Goal: Find specific page/section: Find specific page/section

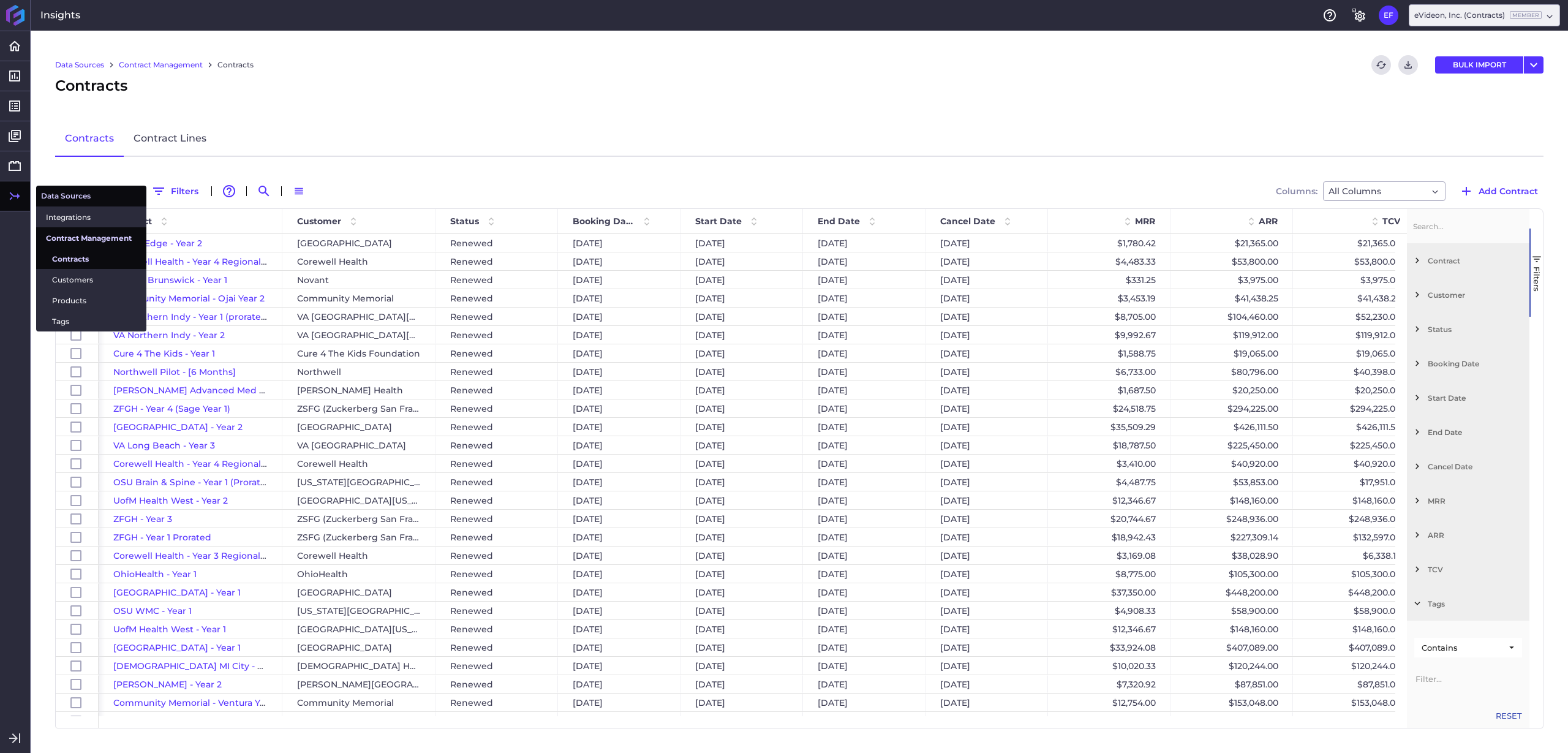
click at [94, 239] on span "Contract Management" at bounding box center [91, 238] width 91 height 13
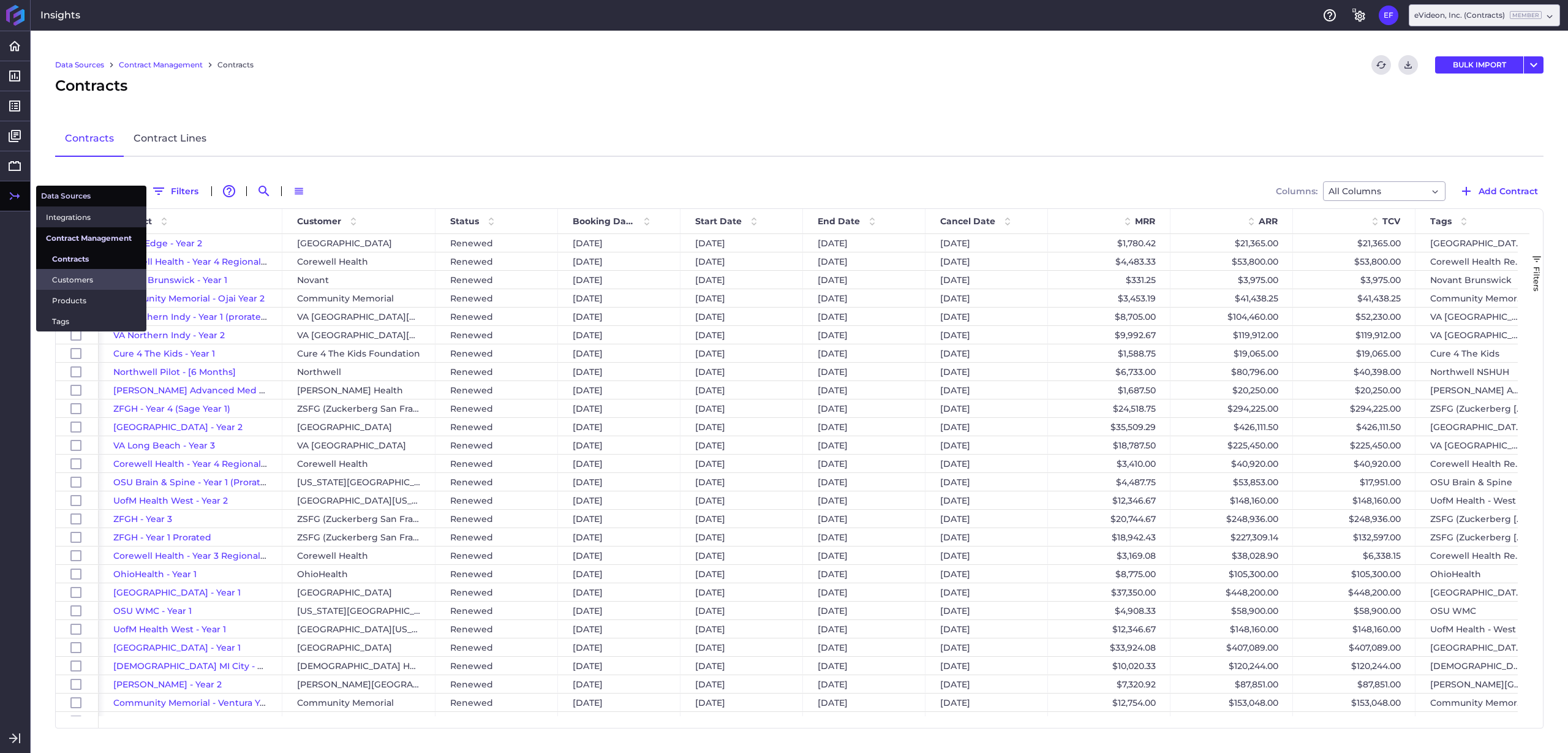
click at [100, 279] on span "Customers" at bounding box center [94, 280] width 84 height 13
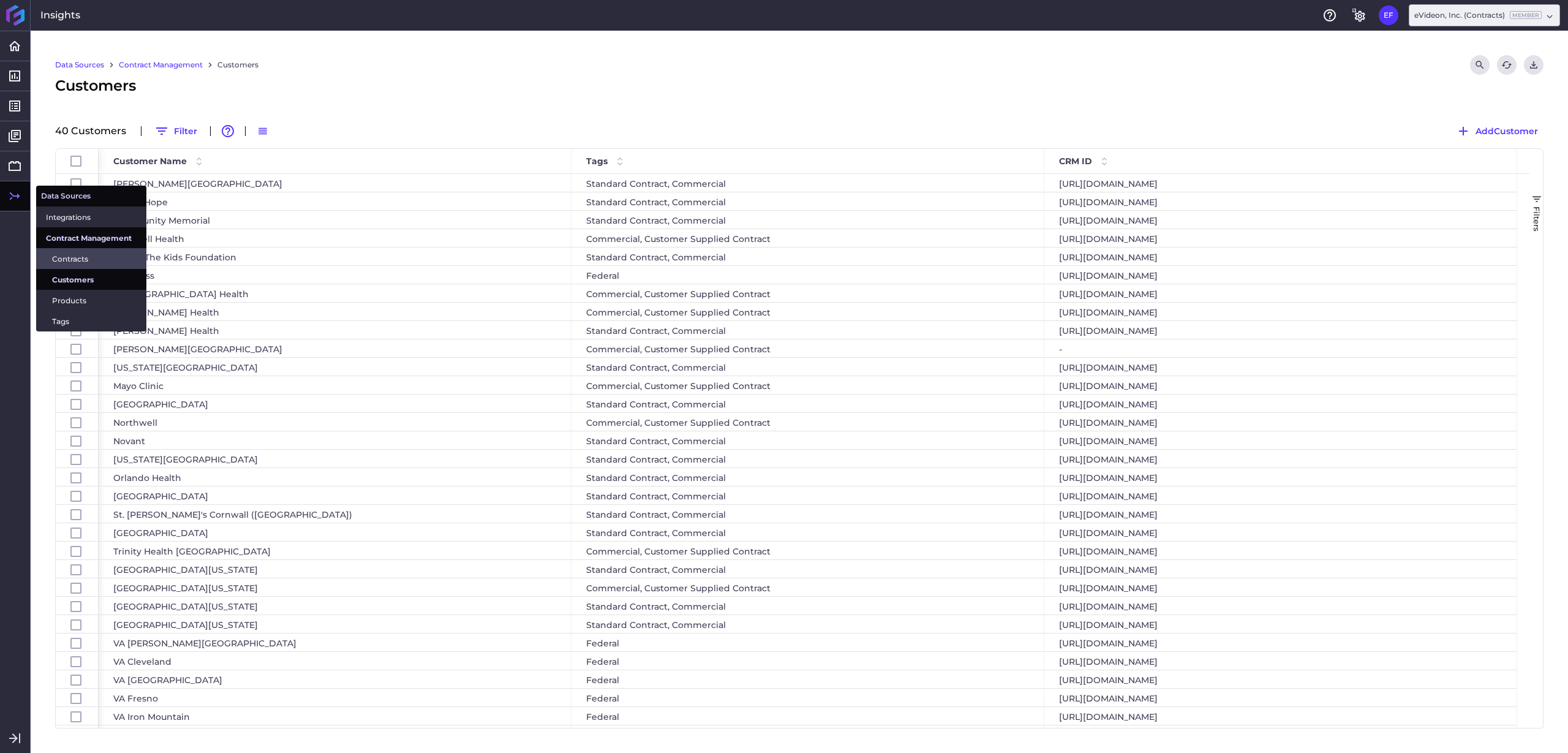
click at [83, 257] on span "Contracts" at bounding box center [94, 259] width 84 height 13
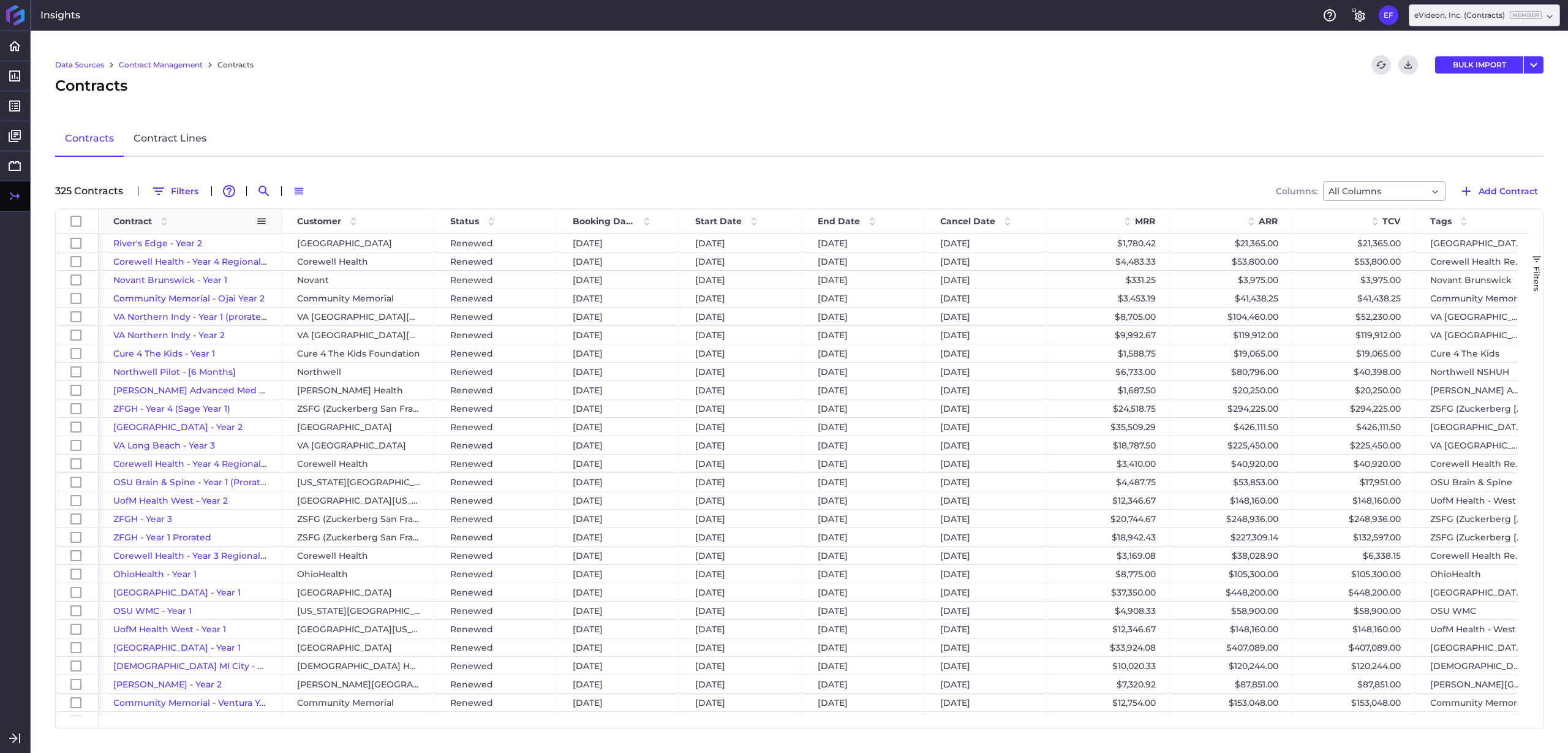
click at [169, 236] on div "River's Edge - Year 2" at bounding box center [190, 243] width 184 height 18
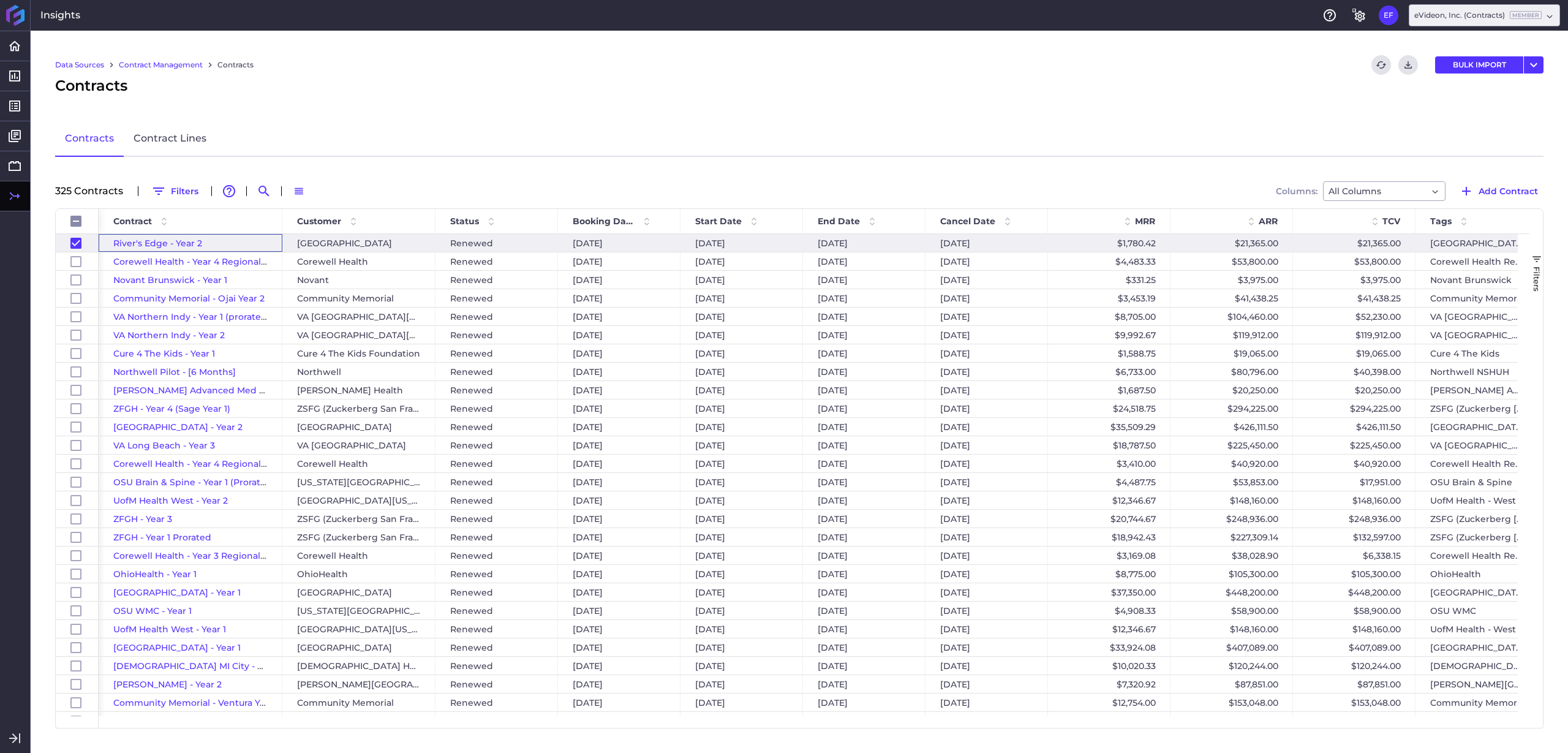
checkbox input "false"
checkbox input "true"
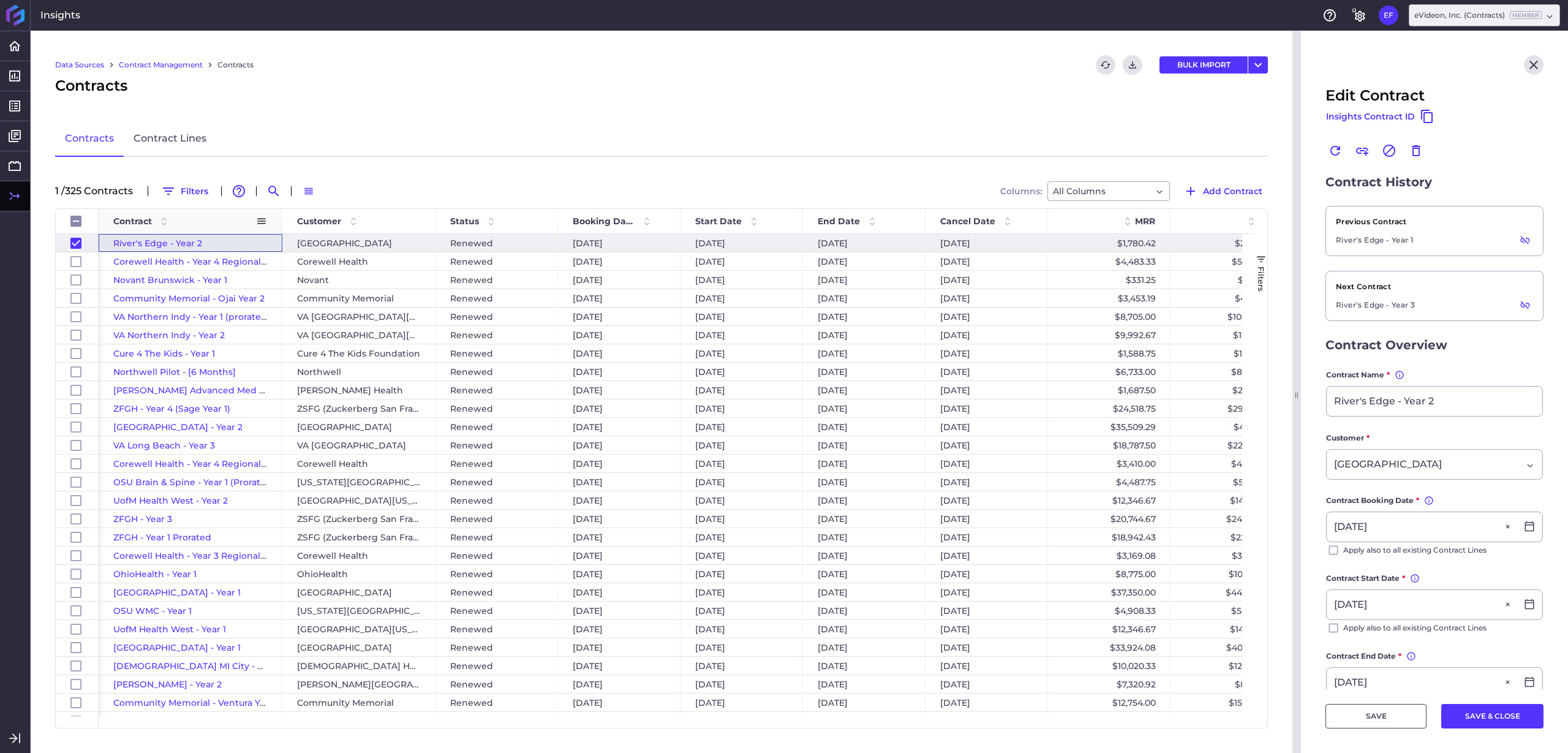
click at [172, 224] on div "Contract" at bounding box center [184, 221] width 143 height 19
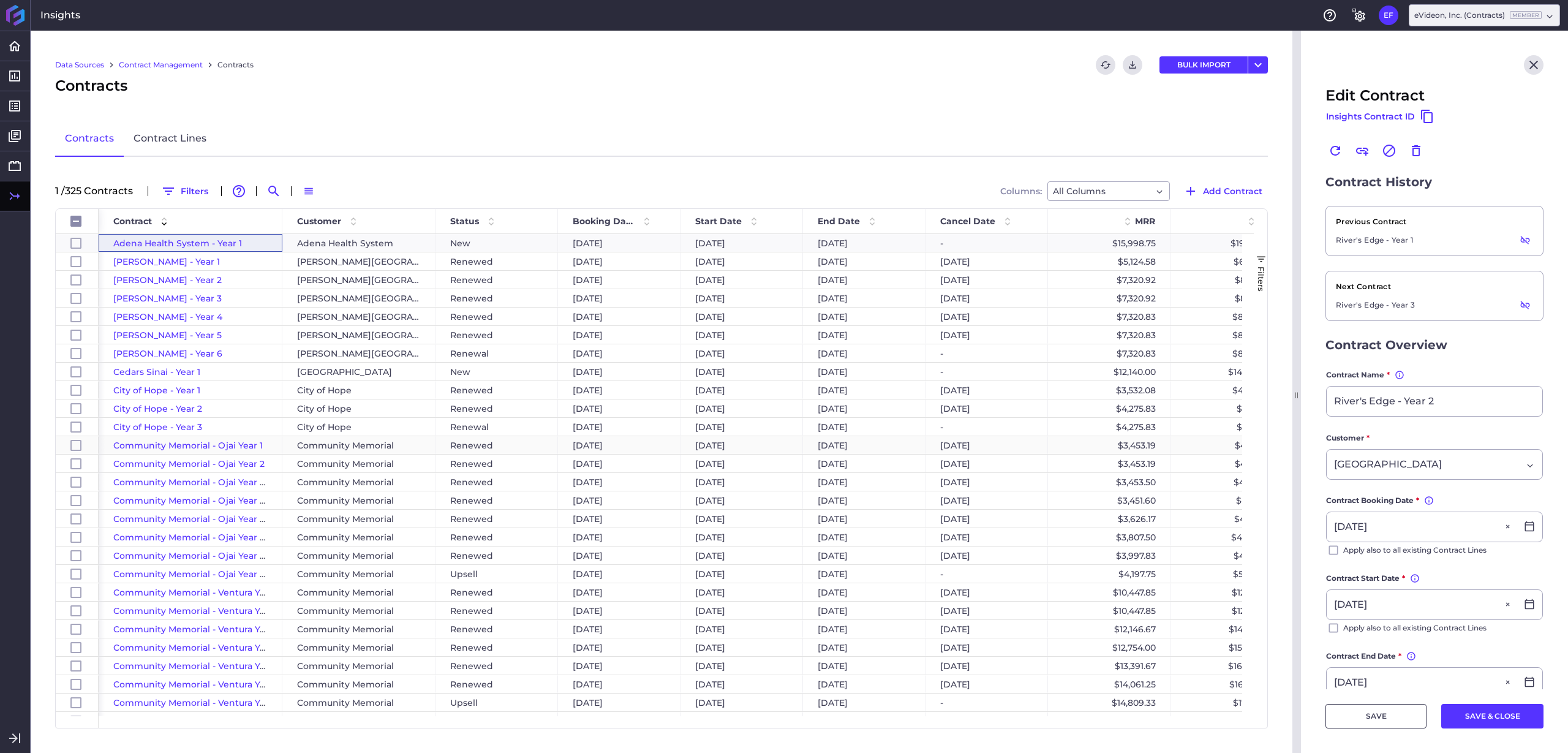
scroll to position [536, 0]
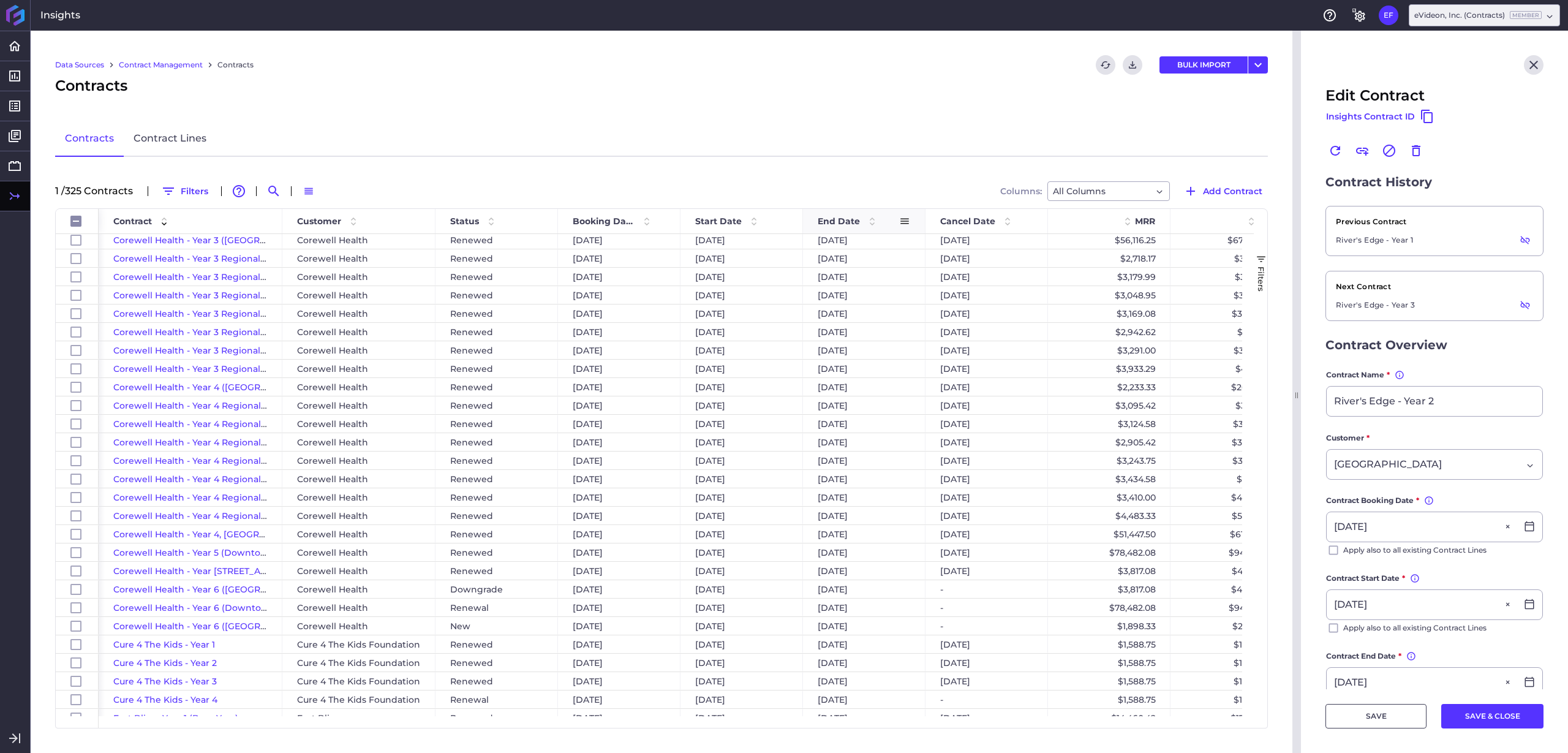
click at [874, 227] on span at bounding box center [872, 221] width 14 height 14
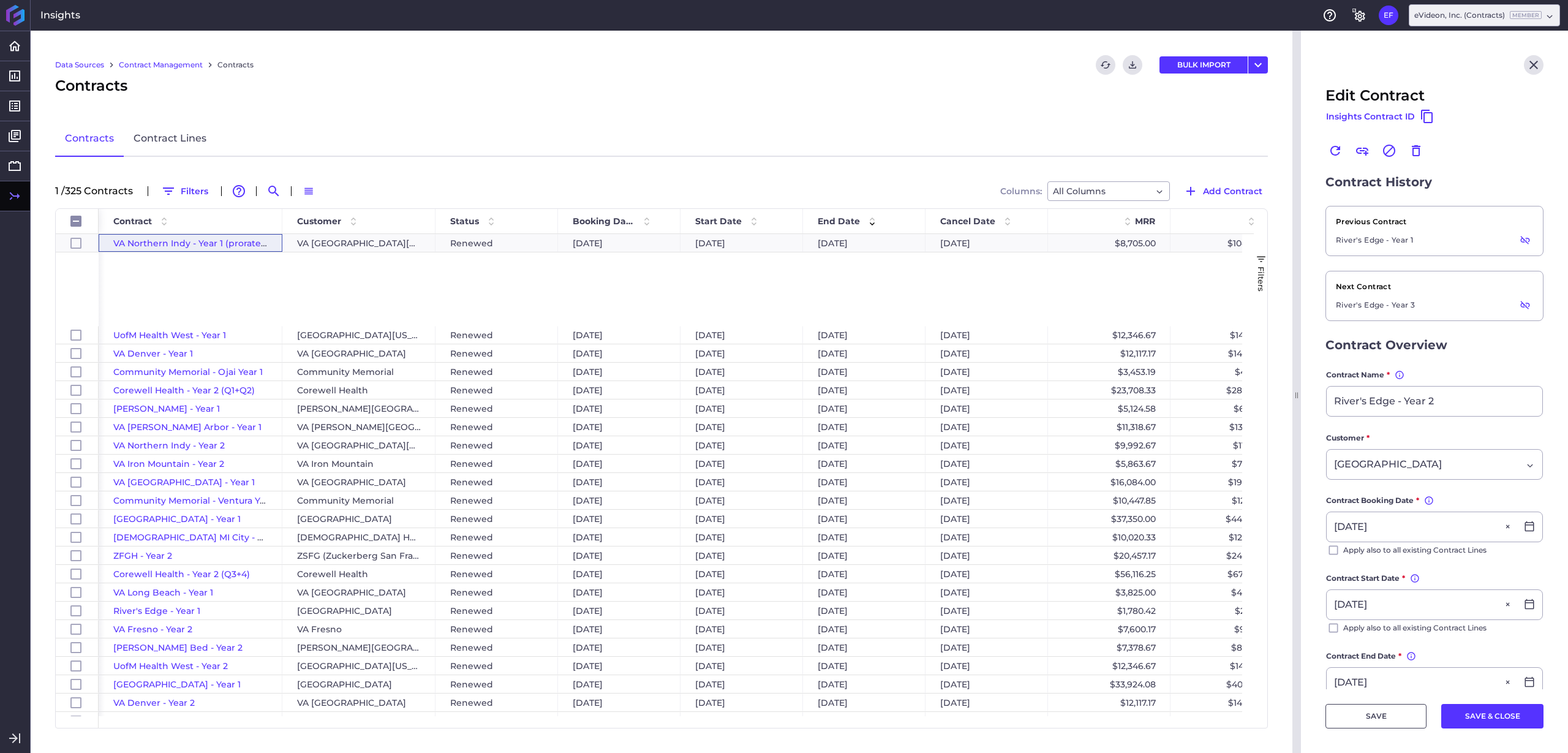
scroll to position [766, 0]
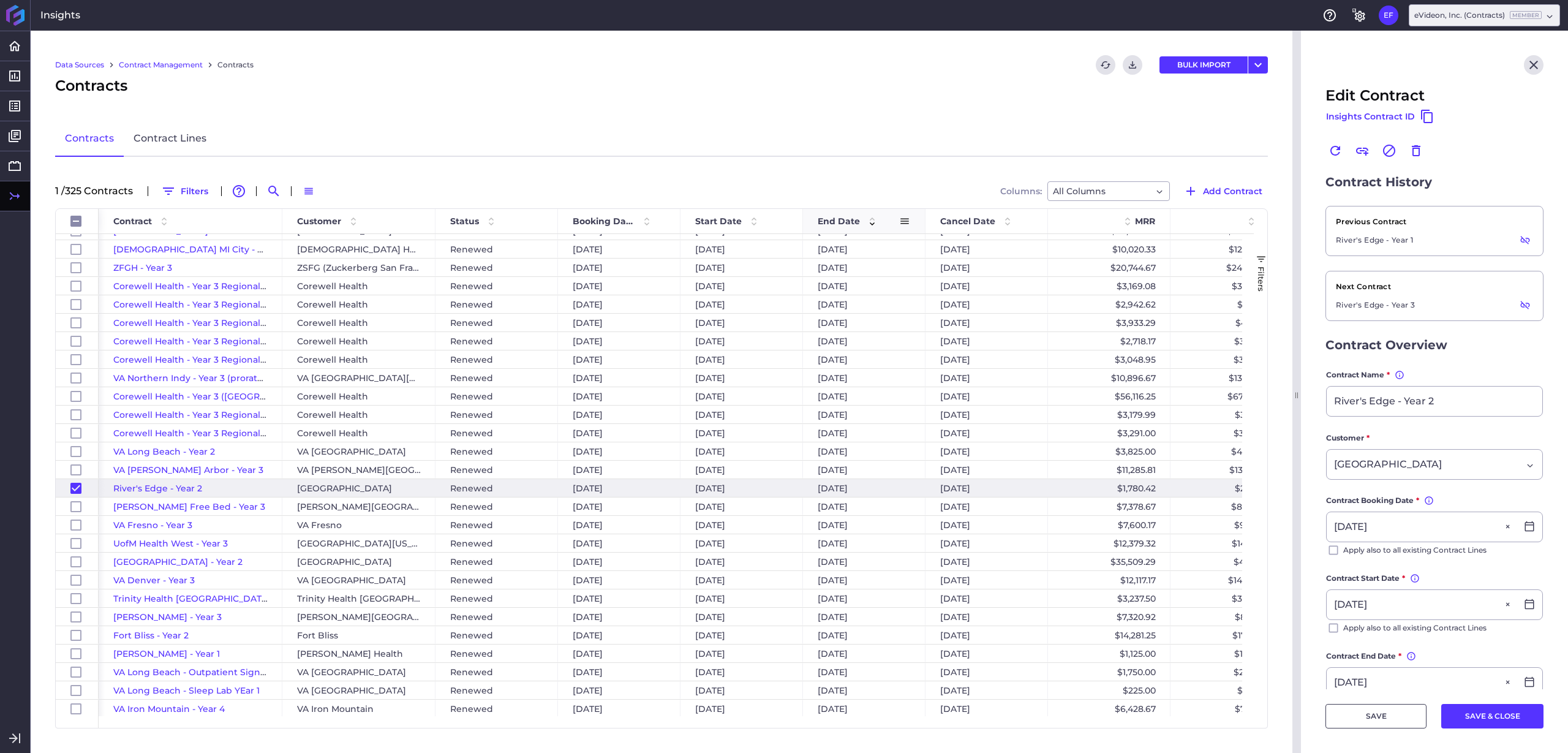
click at [872, 223] on span at bounding box center [872, 221] width 14 height 14
checkbox input "false"
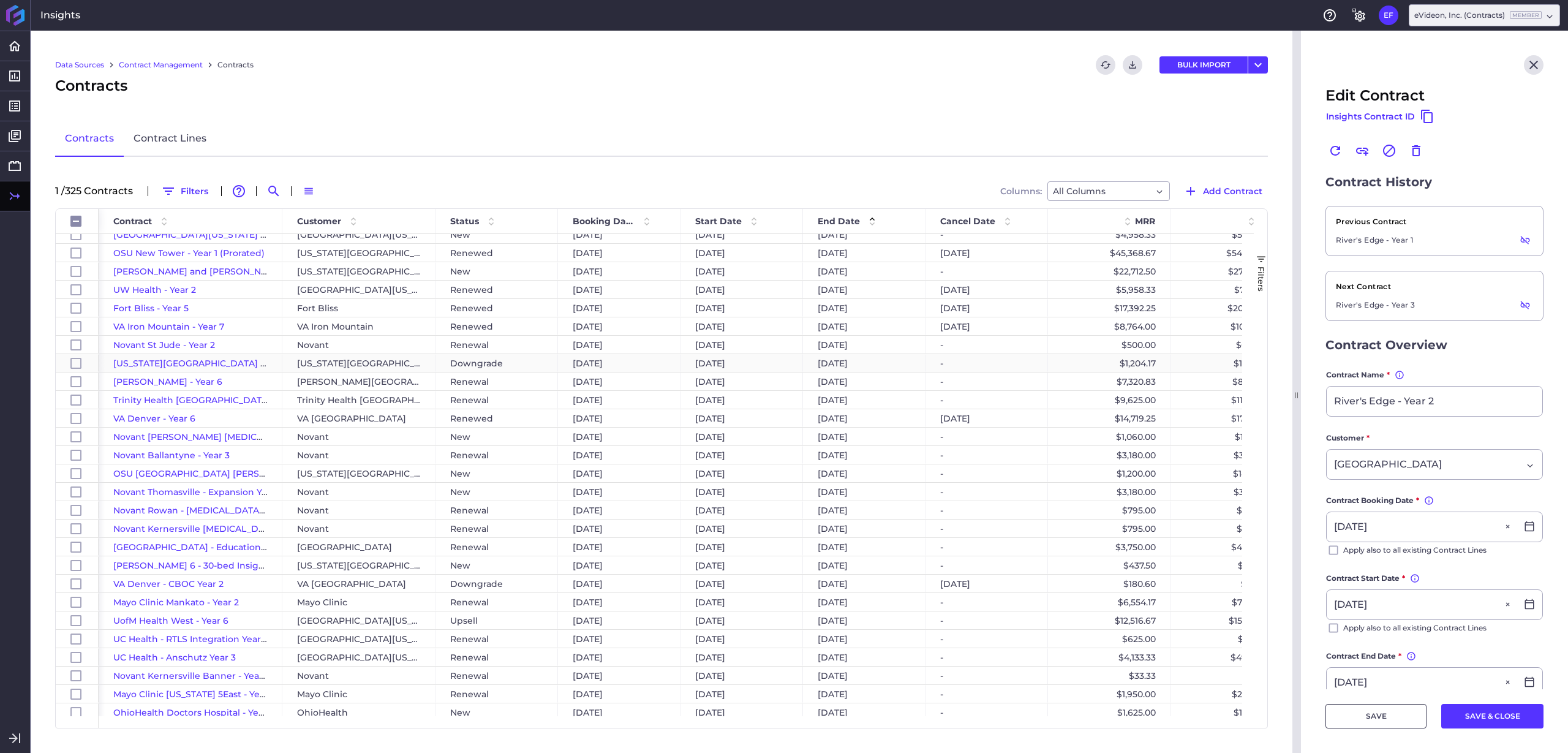
scroll to position [1378, 0]
